Goal: Task Accomplishment & Management: Complete application form

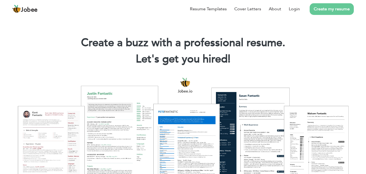
click at [333, 8] on link "Create my resume" at bounding box center [332, 9] width 44 height 12
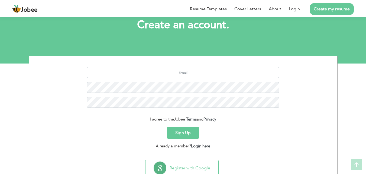
scroll to position [35, 0]
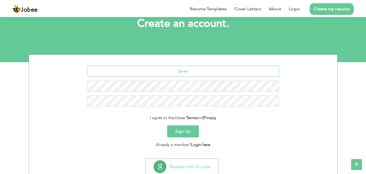
click at [208, 68] on input "text" at bounding box center [183, 71] width 192 height 11
type input "umarkhalidbhatti70@gmail.com"
click at [184, 132] on button "Sign Up" at bounding box center [183, 131] width 32 height 12
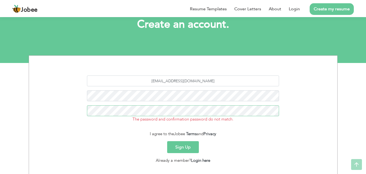
scroll to position [39, 0]
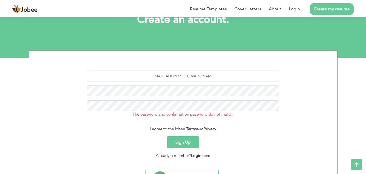
click at [182, 143] on button "Sign Up" at bounding box center [183, 142] width 32 height 12
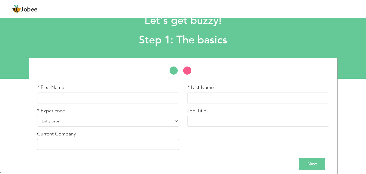
scroll to position [23, 0]
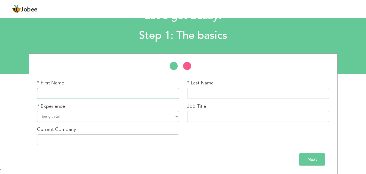
click at [64, 90] on input "text" at bounding box center [108, 93] width 142 height 11
type input "[PERSON_NAME]"
click at [209, 95] on input "text" at bounding box center [258, 93] width 142 height 11
type input "[PERSON_NAME]"
click at [37, 111] on select "Entry Level Less than 1 Year 1 Year 2 Years 3 Years 4 Years 5 Years 6 Years 7 Y…" at bounding box center [108, 116] width 142 height 11
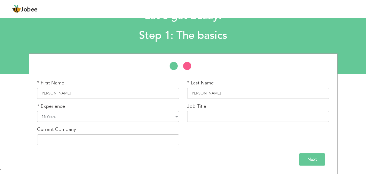
select select "7"
click at [37, 111] on select "Entry Level Less than 1 Year 1 Year 2 Years 3 Years 4 Years 5 Years 6 Years 7 Y…" at bounding box center [108, 116] width 142 height 11
click at [209, 113] on input "text" at bounding box center [258, 116] width 142 height 11
type input "Electrical Engineer"
click at [308, 163] on input "Next" at bounding box center [312, 159] width 26 height 12
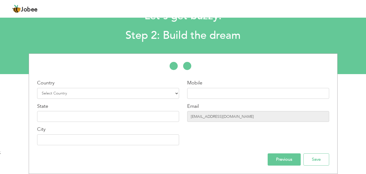
click at [106, 87] on div "Country Select Country [GEOGRAPHIC_DATA] [GEOGRAPHIC_DATA] [GEOGRAPHIC_DATA] [U…" at bounding box center [108, 88] width 142 height 19
select select "191"
click at [37, 88] on select "Select Country [GEOGRAPHIC_DATA] [GEOGRAPHIC_DATA] [GEOGRAPHIC_DATA] [US_STATE]…" at bounding box center [108, 93] width 142 height 11
click at [201, 94] on input "text" at bounding box center [258, 93] width 142 height 11
type input "[PHONE_NUMBER]"
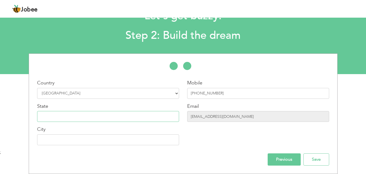
click at [105, 113] on input "text" at bounding box center [108, 116] width 142 height 11
type input "Makkah"
click at [93, 139] on input "text" at bounding box center [108, 139] width 142 height 11
type input "Jeddah"
click at [253, 121] on input "[EMAIL_ADDRESS][DOMAIN_NAME]" at bounding box center [258, 116] width 142 height 11
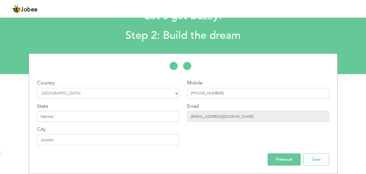
click at [251, 117] on input "[EMAIL_ADDRESS][DOMAIN_NAME]" at bounding box center [258, 116] width 142 height 11
click at [318, 160] on input "Save" at bounding box center [316, 159] width 26 height 12
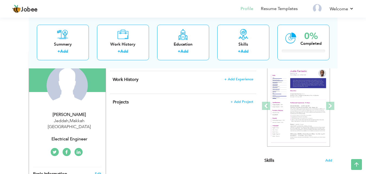
scroll to position [49, 0]
